Goal: Complete application form: Complete application form

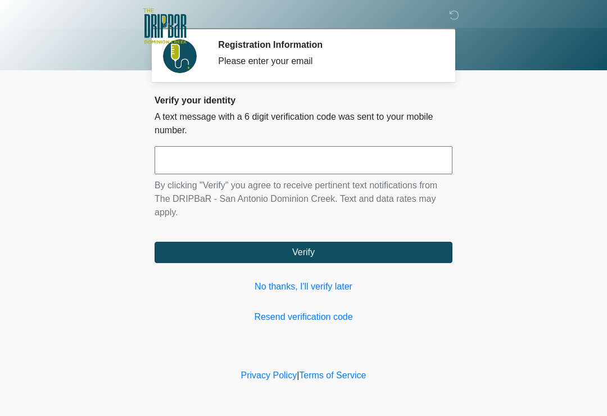
click at [304, 157] on input "text" at bounding box center [304, 160] width 298 height 28
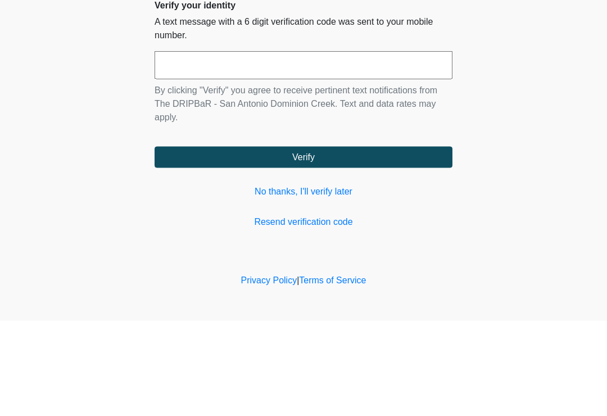
click at [78, 80] on body "‎ ‎ ‎ ‎ Registration Information Please enter your email Please connect to Wi-F…" at bounding box center [303, 208] width 607 height 416
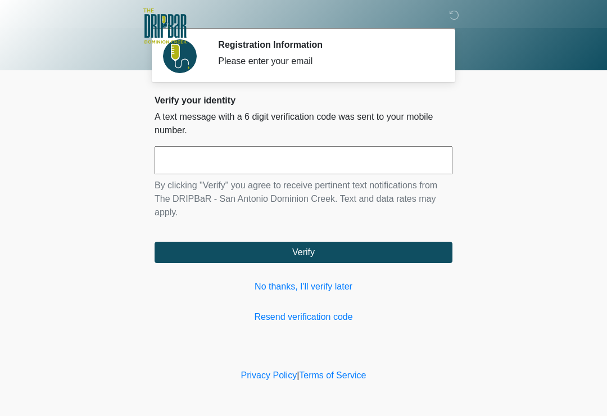
click at [292, 283] on link "No thanks, I'll verify later" at bounding box center [304, 286] width 298 height 13
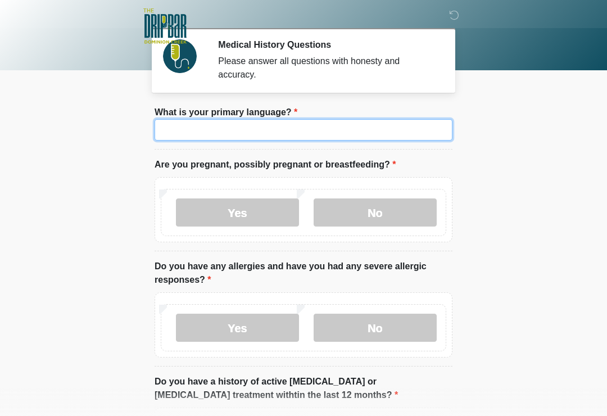
click at [419, 132] on input "What is your primary language?" at bounding box center [304, 129] width 298 height 21
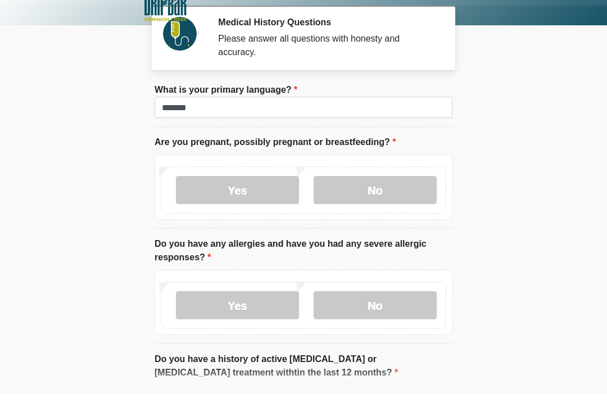
scroll to position [22, 0]
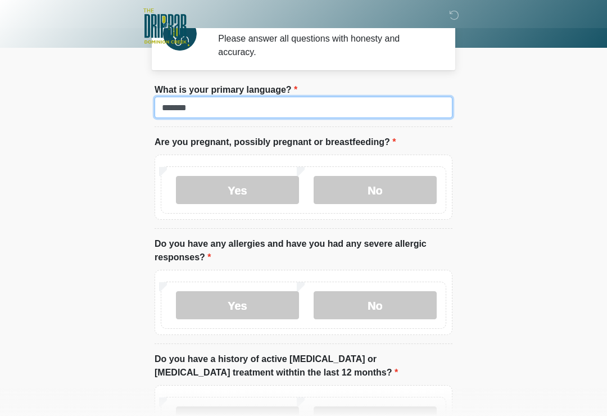
type input "*******"
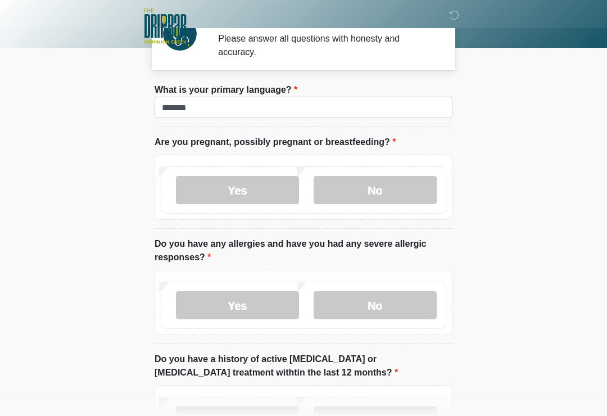
click at [272, 189] on label "Yes" at bounding box center [237, 190] width 123 height 28
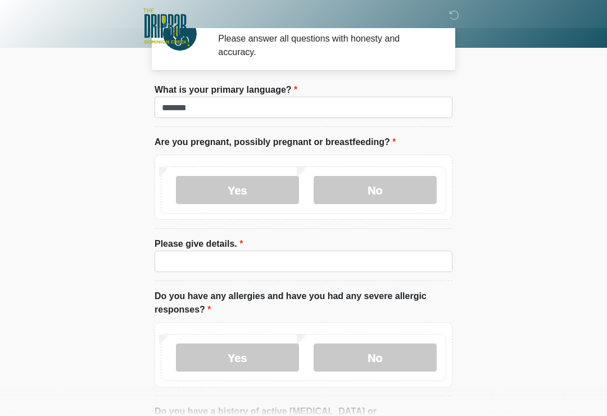
scroll to position [23, 0]
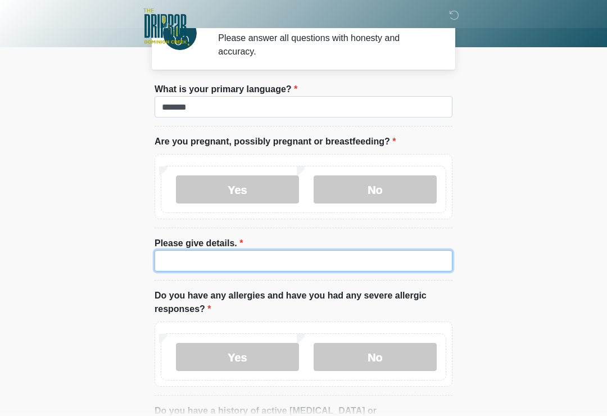
click at [314, 265] on input "Please give details." at bounding box center [304, 260] width 298 height 21
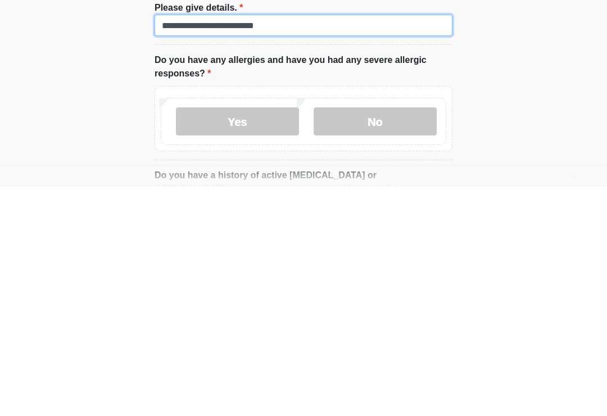
scroll to position [33, 0]
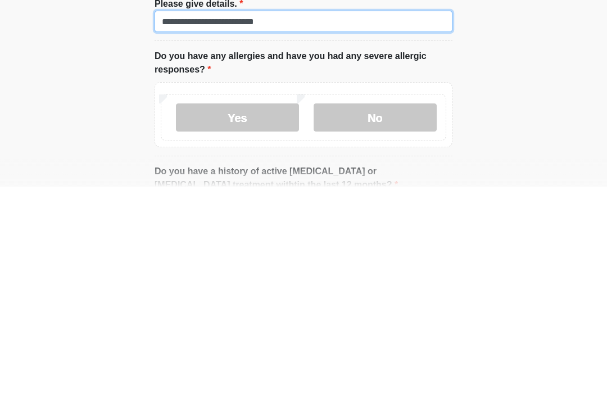
type input "**********"
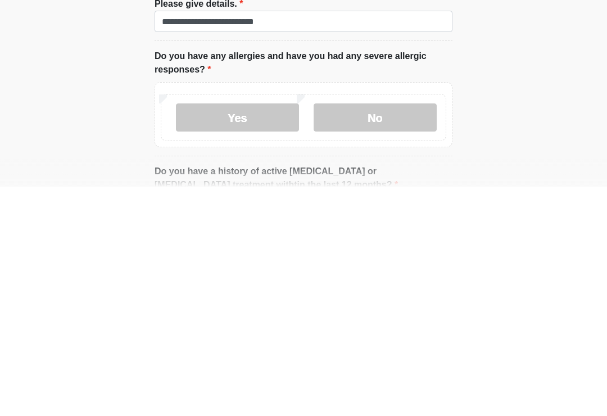
click at [235, 333] on label "Yes" at bounding box center [237, 347] width 123 height 28
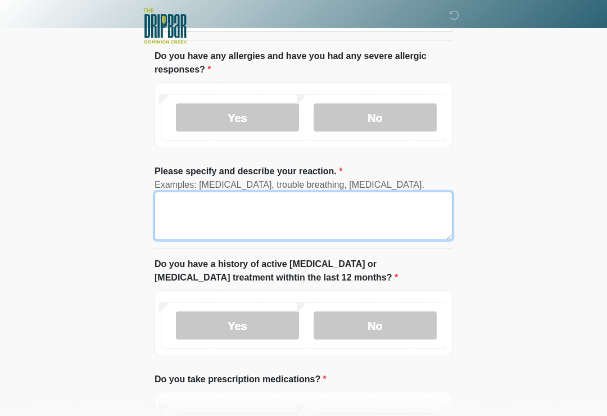
click at [326, 226] on textarea "Please specify and describe your reaction." at bounding box center [304, 216] width 298 height 48
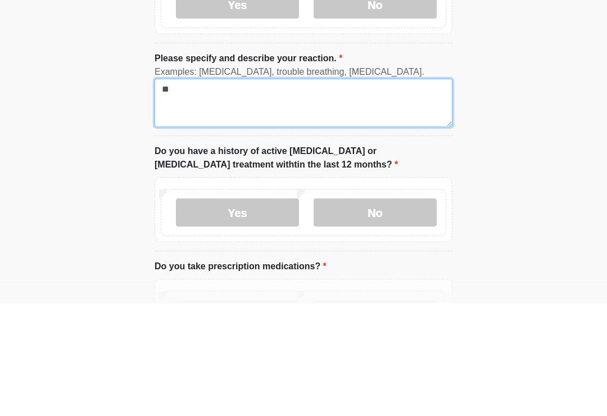
type textarea "*"
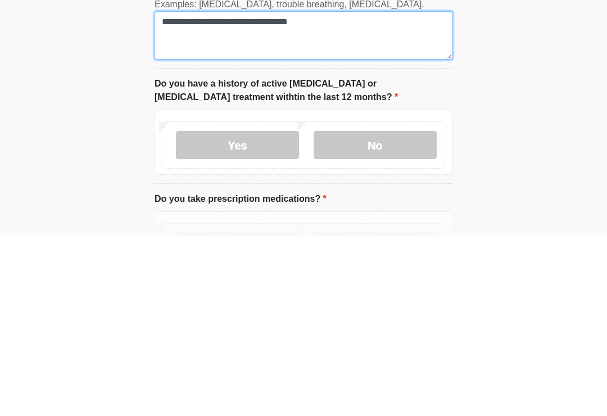
type textarea "**********"
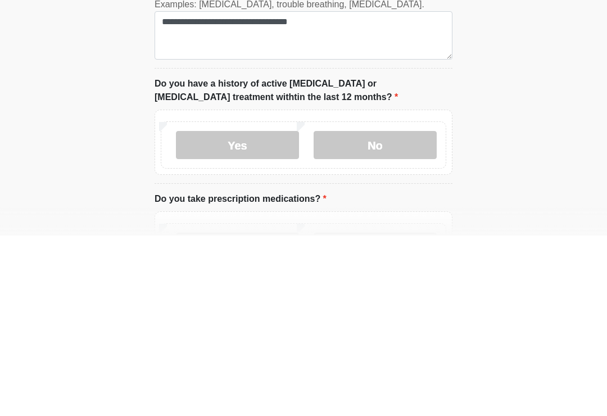
click at [425, 312] on label "No" at bounding box center [375, 326] width 123 height 28
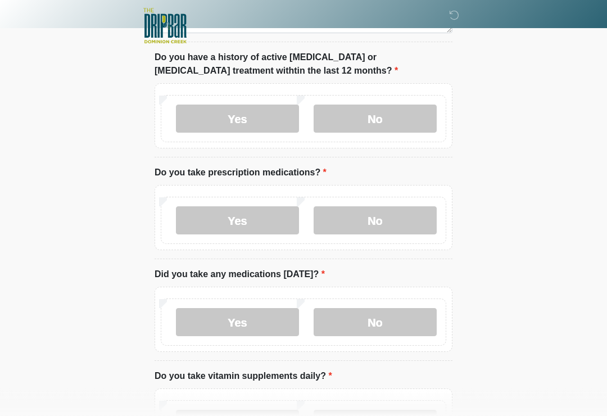
click at [241, 229] on label "Yes" at bounding box center [237, 221] width 123 height 28
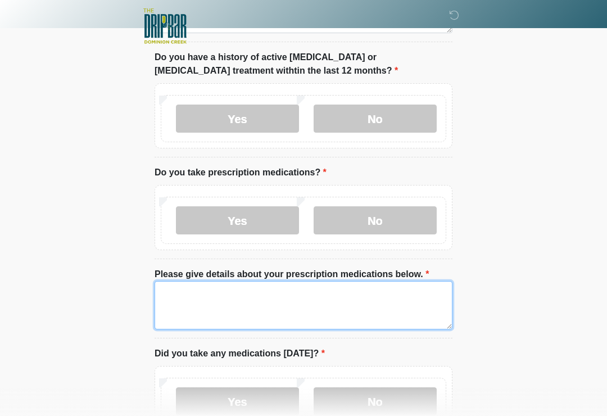
click at [298, 313] on textarea "Please give details about your prescription medications below." at bounding box center [304, 305] width 298 height 48
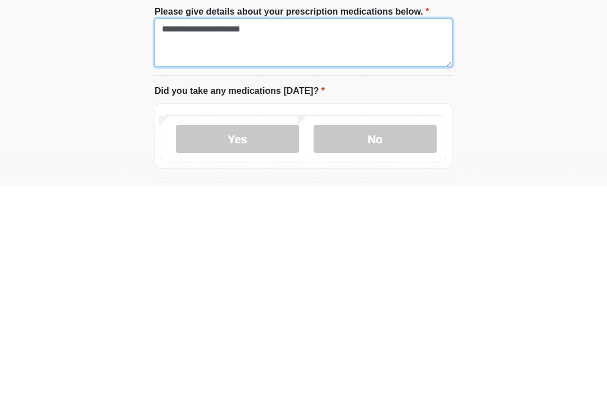
scroll to position [504, 0]
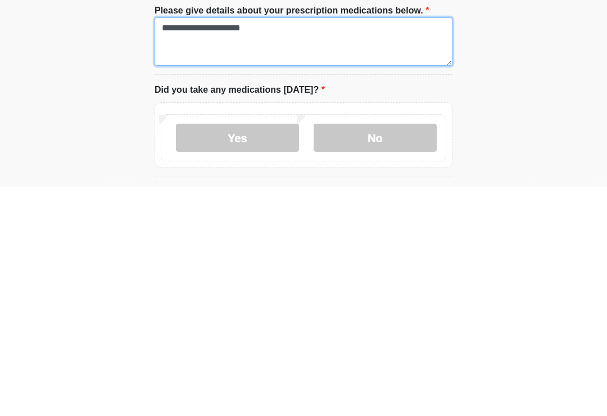
type textarea "**********"
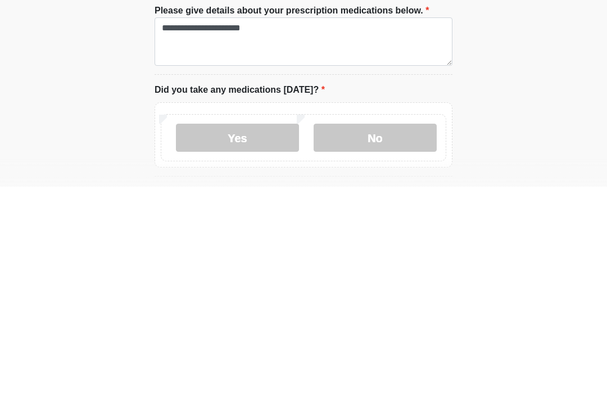
click at [396, 353] on label "No" at bounding box center [375, 367] width 123 height 28
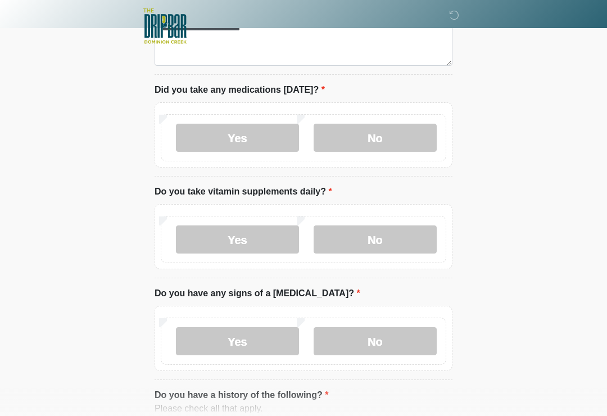
click at [412, 237] on label "No" at bounding box center [375, 240] width 123 height 28
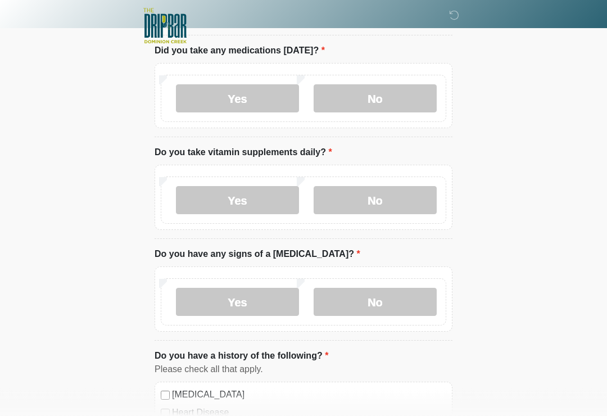
scroll to position [773, 0]
click at [418, 300] on label "No" at bounding box center [375, 302] width 123 height 28
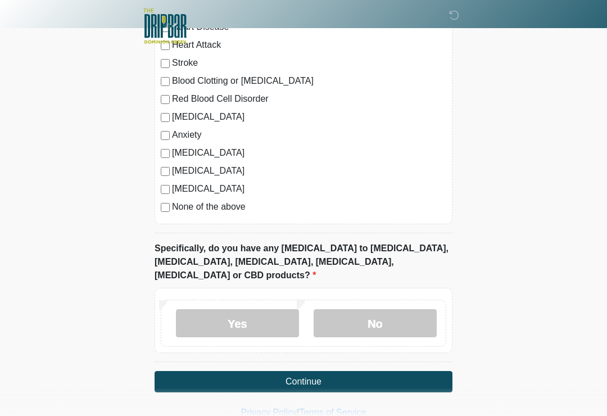
scroll to position [1161, 0]
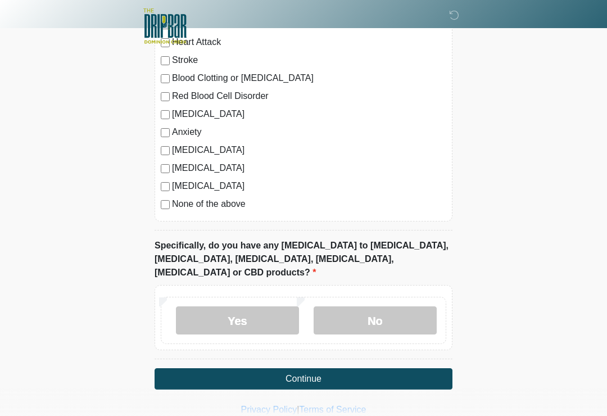
click at [410, 306] on label "No" at bounding box center [375, 320] width 123 height 28
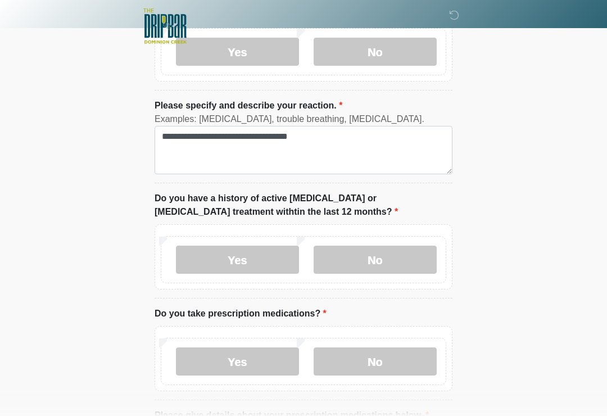
scroll to position [329, 0]
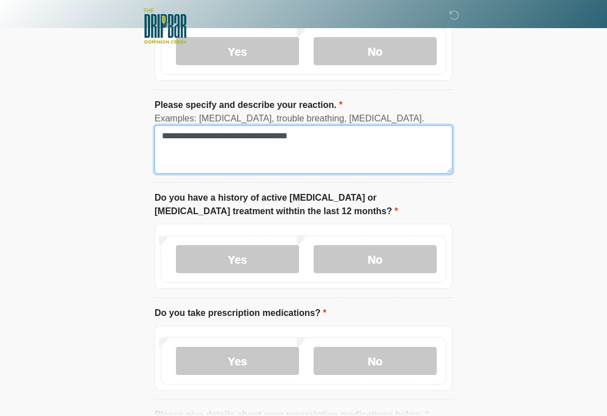
click at [379, 150] on textarea "**********" at bounding box center [304, 149] width 298 height 48
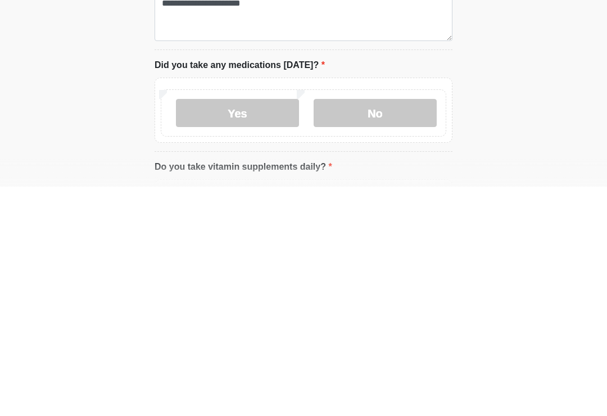
scroll to position [529, 0]
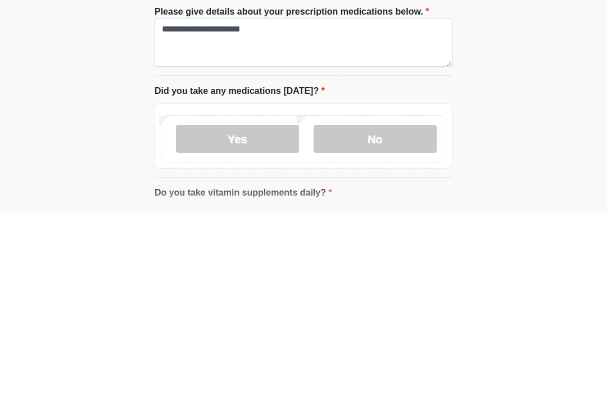
type textarea "**********"
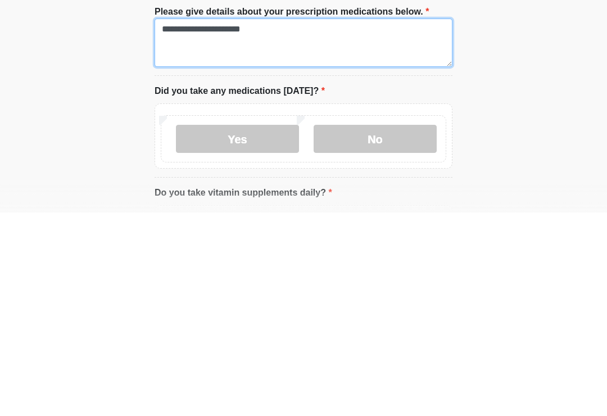
click at [384, 222] on textarea "**********" at bounding box center [304, 246] width 298 height 48
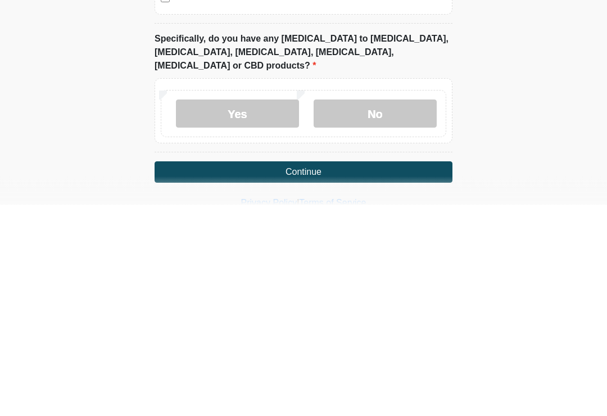
scroll to position [1179, 0]
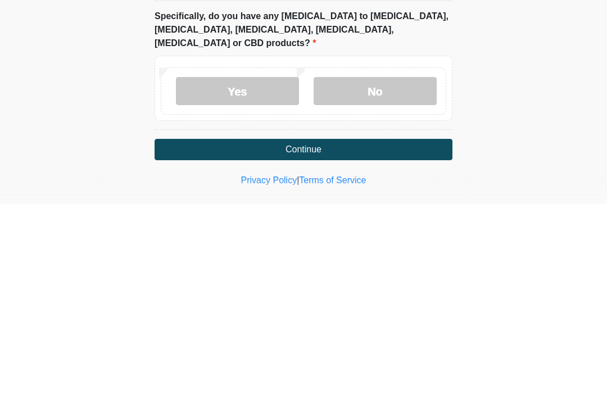
type textarea "**********"
click at [408, 351] on button "Continue" at bounding box center [304, 361] width 298 height 21
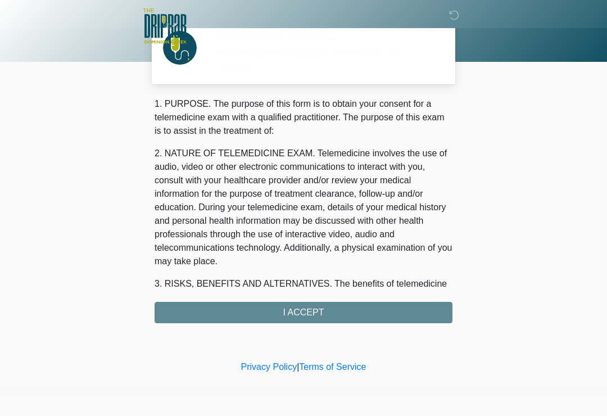
scroll to position [0, 0]
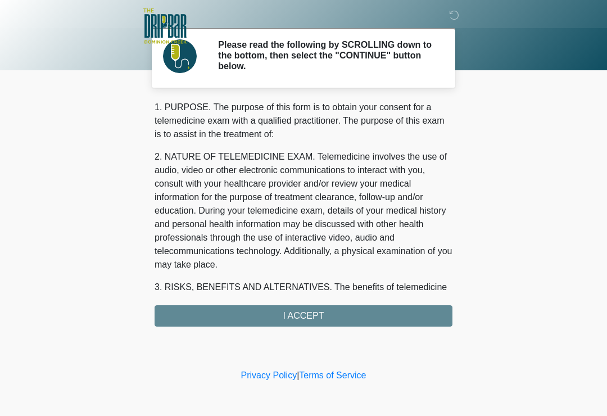
click at [335, 312] on div "1. PURPOSE. The purpose of this form is to obtain your consent for a telemedici…" at bounding box center [304, 214] width 298 height 226
click at [426, 319] on div "1. PURPOSE. The purpose of this form is to obtain your consent for a telemedici…" at bounding box center [304, 214] width 298 height 226
click at [317, 318] on div "1. PURPOSE. The purpose of this form is to obtain your consent for a telemedici…" at bounding box center [304, 214] width 298 height 226
click at [294, 314] on div "1. PURPOSE. The purpose of this form is to obtain your consent for a telemedici…" at bounding box center [304, 214] width 298 height 226
click at [303, 309] on div "1. PURPOSE. The purpose of this form is to obtain your consent for a telemedici…" at bounding box center [304, 214] width 298 height 226
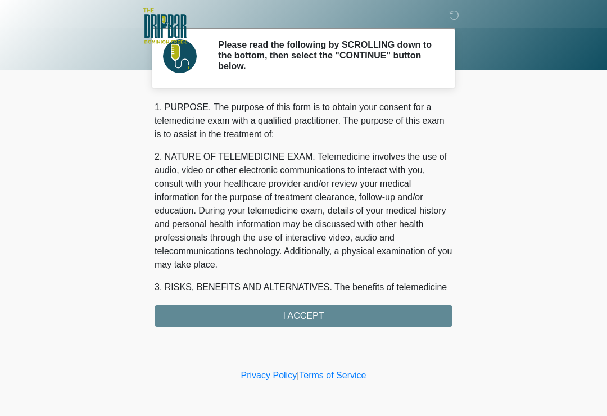
click at [309, 314] on div "1. PURPOSE. The purpose of this form is to obtain your consent for a telemedici…" at bounding box center [304, 214] width 298 height 226
click at [305, 322] on div "1. PURPOSE. The purpose of this form is to obtain your consent for a telemedici…" at bounding box center [304, 214] width 298 height 226
click at [296, 321] on div "1. PURPOSE. The purpose of this form is to obtain your consent for a telemedici…" at bounding box center [304, 214] width 298 height 226
click at [299, 67] on h2 "Please read the following by SCROLLING down to the bottom, then select the "CON…" at bounding box center [327, 55] width 218 height 33
click at [344, 317] on div "1. PURPOSE. The purpose of this form is to obtain your consent for a telemedici…" at bounding box center [304, 214] width 298 height 226
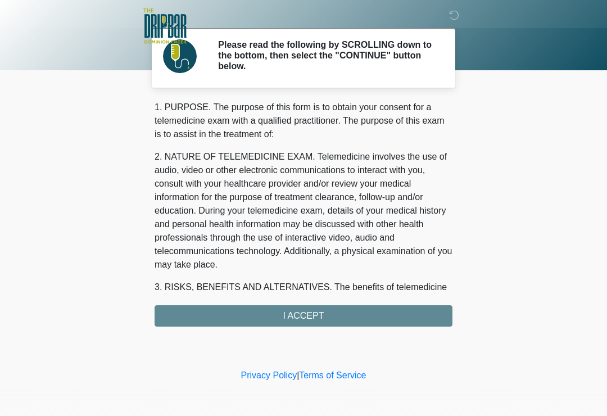
click at [294, 310] on div "1. PURPOSE. The purpose of this form is to obtain your consent for a telemedici…" at bounding box center [304, 214] width 298 height 226
click at [294, 305] on div "1. PURPOSE. The purpose of this form is to obtain your consent for a telemedici…" at bounding box center [304, 214] width 298 height 226
click at [320, 319] on div "1. PURPOSE. The purpose of this form is to obtain your consent for a telemedici…" at bounding box center [304, 214] width 298 height 226
click at [313, 316] on div "1. PURPOSE. The purpose of this form is to obtain your consent for a telemedici…" at bounding box center [304, 214] width 298 height 226
click at [323, 315] on div "1. PURPOSE. The purpose of this form is to obtain your consent for a telemedici…" at bounding box center [304, 214] width 298 height 226
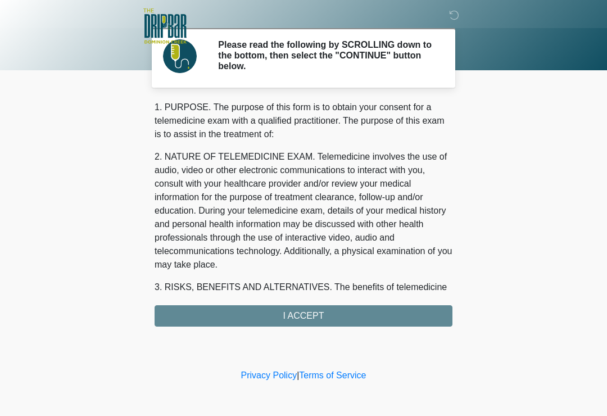
click at [312, 316] on div "1. PURPOSE. The purpose of this form is to obtain your consent for a telemedici…" at bounding box center [304, 214] width 298 height 226
click at [311, 316] on div "1. PURPOSE. The purpose of this form is to obtain your consent for a telemedici…" at bounding box center [304, 214] width 298 height 226
click at [358, 49] on div at bounding box center [295, 27] width 337 height 54
click at [357, 49] on div at bounding box center [295, 27] width 337 height 54
click at [342, 60] on h2 "Please read the following by SCROLLING down to the bottom, then select the "CON…" at bounding box center [327, 55] width 218 height 33
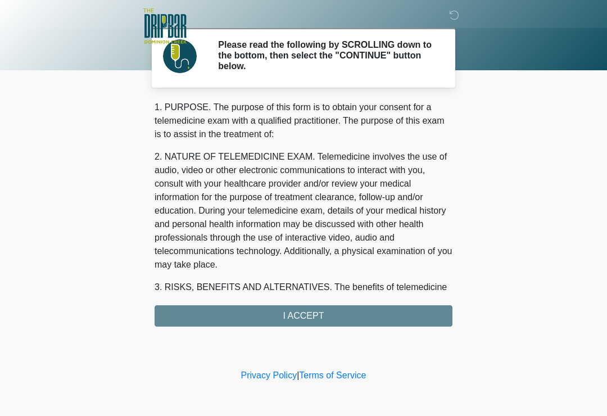
click at [454, 16] on icon at bounding box center [454, 15] width 10 height 10
click at [321, 315] on div "1. PURPOSE. The purpose of this form is to obtain your consent for a telemedici…" at bounding box center [304, 214] width 298 height 226
click at [318, 308] on div "1. PURPOSE. The purpose of this form is to obtain your consent for a telemedici…" at bounding box center [304, 214] width 298 height 226
click at [316, 308] on div "1. PURPOSE. The purpose of this form is to obtain your consent for a telemedici…" at bounding box center [304, 214] width 298 height 226
click at [309, 311] on div "1. PURPOSE. The purpose of this form is to obtain your consent for a telemedici…" at bounding box center [304, 214] width 298 height 226
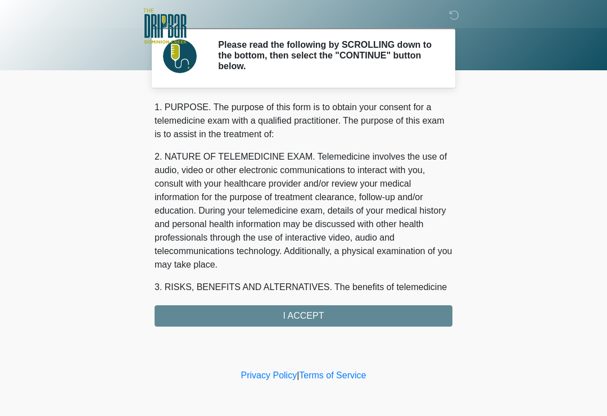
click at [308, 310] on div "1. PURPOSE. The purpose of this form is to obtain your consent for a telemedici…" at bounding box center [304, 214] width 298 height 226
click at [305, 324] on div "1. PURPOSE. The purpose of this form is to obtain your consent for a telemedici…" at bounding box center [304, 214] width 298 height 226
click at [322, 316] on div "1. PURPOSE. The purpose of this form is to obtain your consent for a telemedici…" at bounding box center [304, 214] width 298 height 226
click at [315, 311] on div "1. PURPOSE. The purpose of this form is to obtain your consent for a telemedici…" at bounding box center [304, 214] width 298 height 226
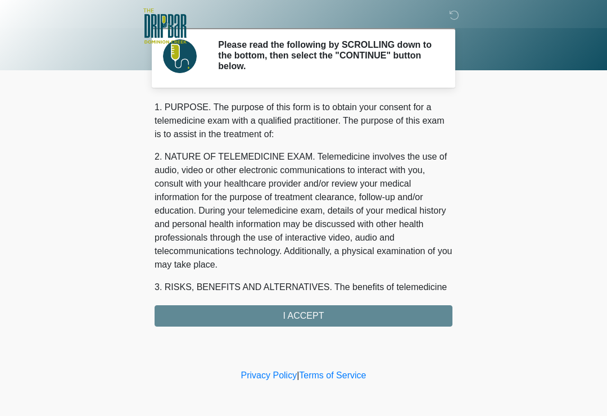
click at [314, 308] on div "1. PURPOSE. The purpose of this form is to obtain your consent for a telemedici…" at bounding box center [304, 214] width 298 height 226
click at [330, 154] on p "2. NATURE OF TELEMEDICINE EXAM. Telemedicine involves the use of audio, video o…" at bounding box center [304, 210] width 298 height 121
click at [292, 183] on p "2. NATURE OF TELEMEDICINE EXAM. Telemedicine involves the use of audio, video o…" at bounding box center [304, 210] width 298 height 121
click at [357, 327] on div "‎ ‎ ‎ ‎ Please read the following by SCROLLING down to the bottom, then select …" at bounding box center [303, 183] width 337 height 344
click at [332, 316] on div "1. PURPOSE. The purpose of this form is to obtain your consent for a telemedici…" at bounding box center [304, 214] width 298 height 226
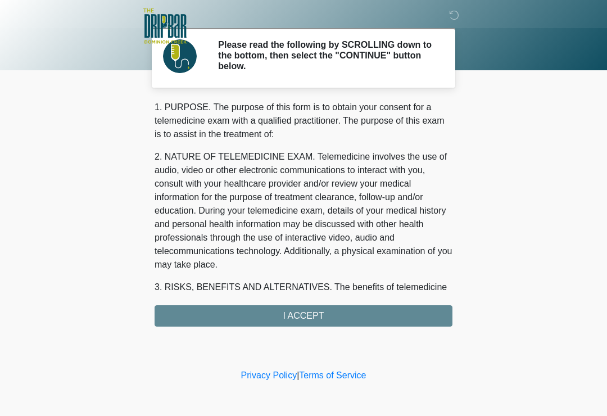
click at [303, 314] on div "1. PURPOSE. The purpose of this form is to obtain your consent for a telemedici…" at bounding box center [304, 214] width 298 height 226
click at [303, 313] on div "1. PURPOSE. The purpose of this form is to obtain your consent for a telemedici…" at bounding box center [304, 214] width 298 height 226
click at [291, 306] on div "1. PURPOSE. The purpose of this form is to obtain your consent for a telemedici…" at bounding box center [304, 214] width 298 height 226
click at [299, 314] on div "1. PURPOSE. The purpose of this form is to obtain your consent for a telemedici…" at bounding box center [304, 214] width 298 height 226
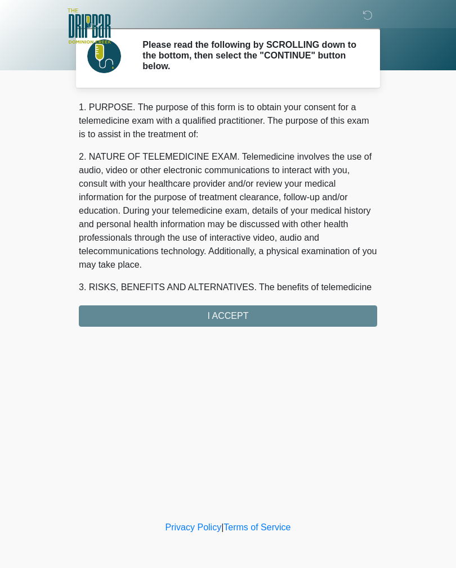
click at [185, 310] on div "1. PURPOSE. The purpose of this form is to obtain your consent for a telemedici…" at bounding box center [228, 214] width 298 height 226
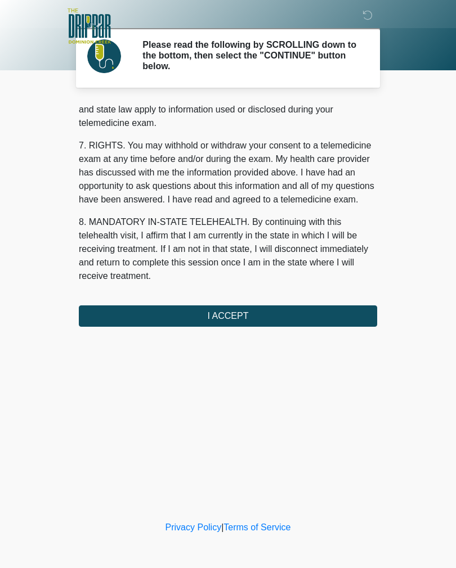
scroll to position [475, 0]
click at [319, 320] on button "I ACCEPT" at bounding box center [228, 315] width 298 height 21
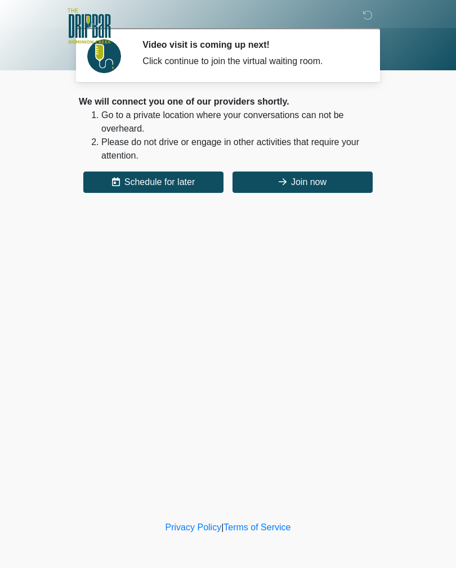
click at [355, 192] on button "Join now" at bounding box center [302, 182] width 140 height 21
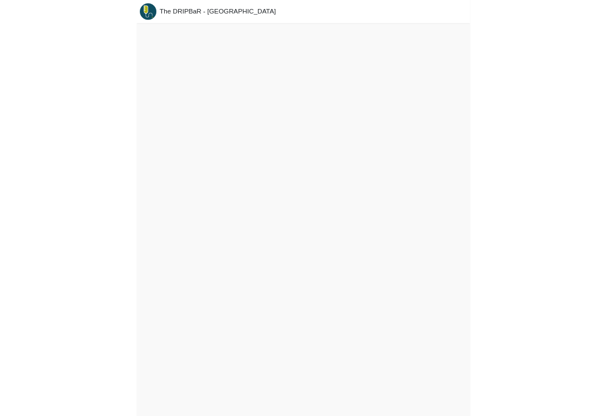
scroll to position [3, 0]
